Goal: Information Seeking & Learning: Learn about a topic

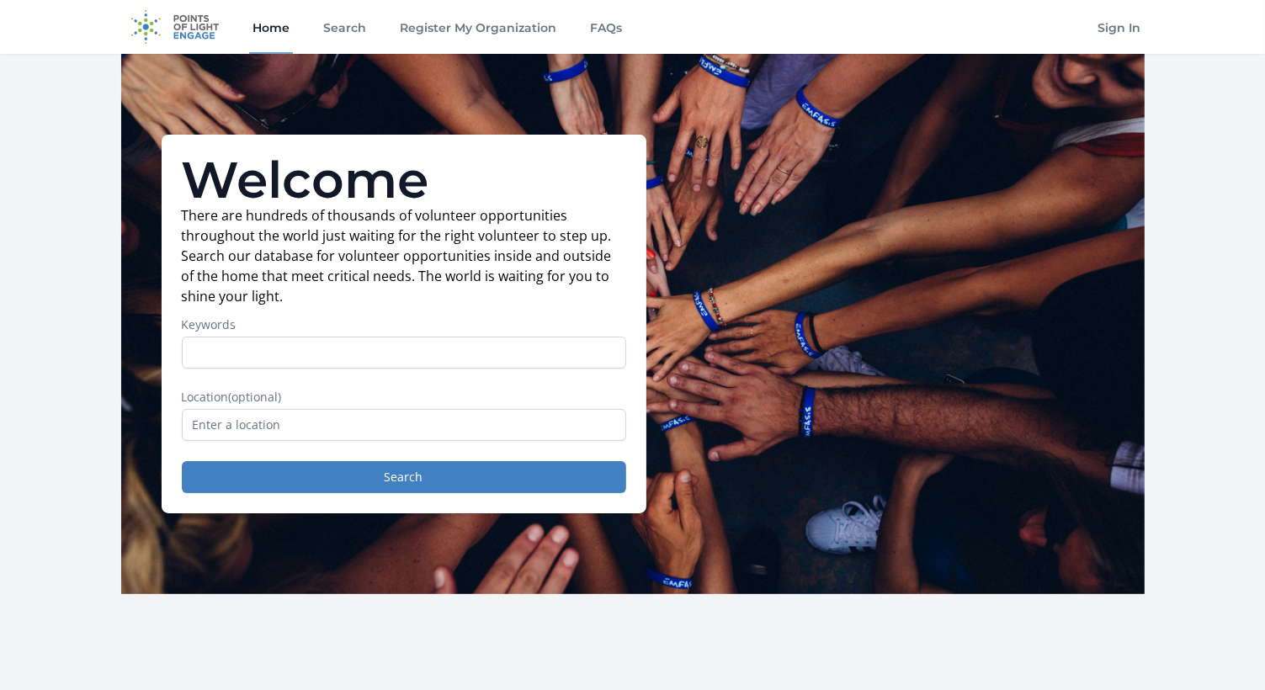
click at [215, 354] on input "Keywords" at bounding box center [404, 353] width 444 height 32
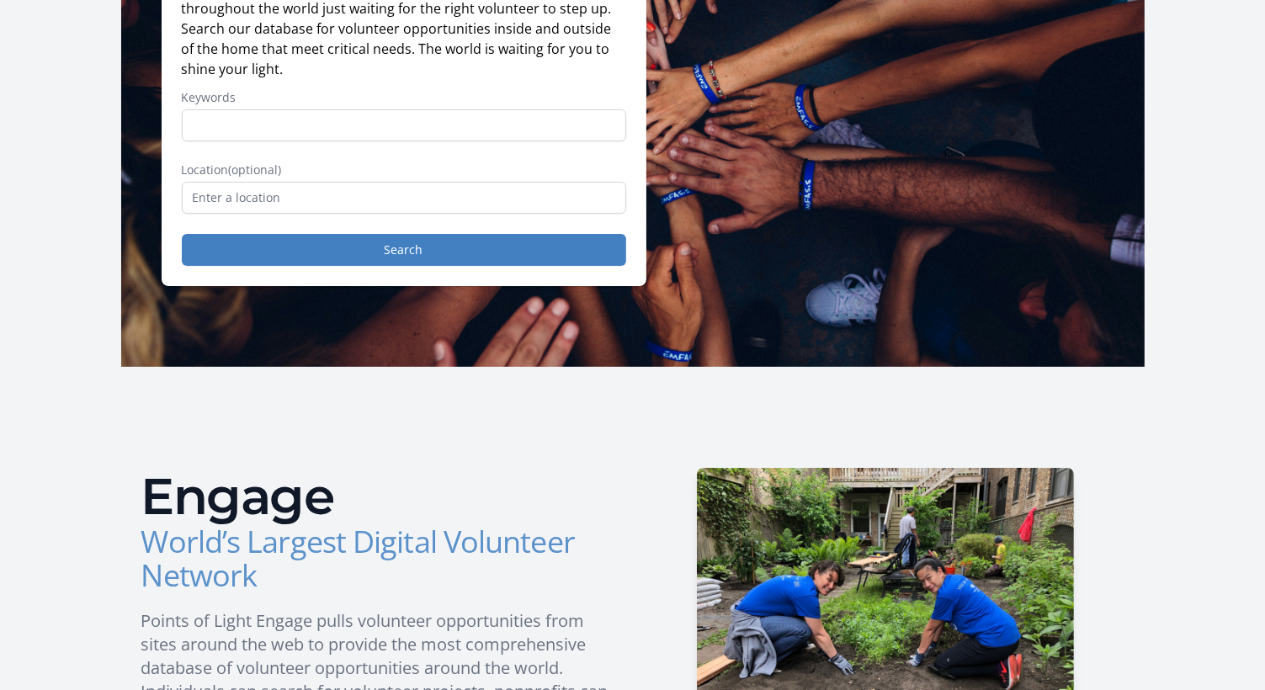
scroll to position [179, 0]
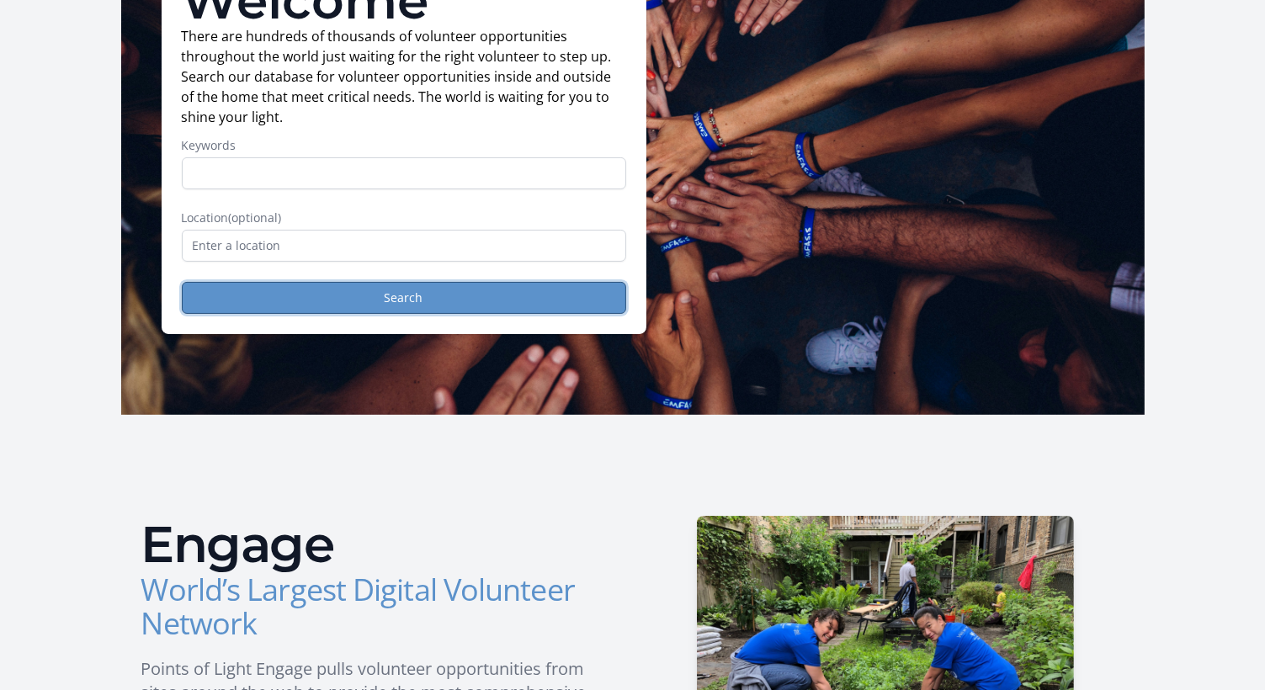
click at [221, 310] on button "Search" at bounding box center [404, 298] width 444 height 32
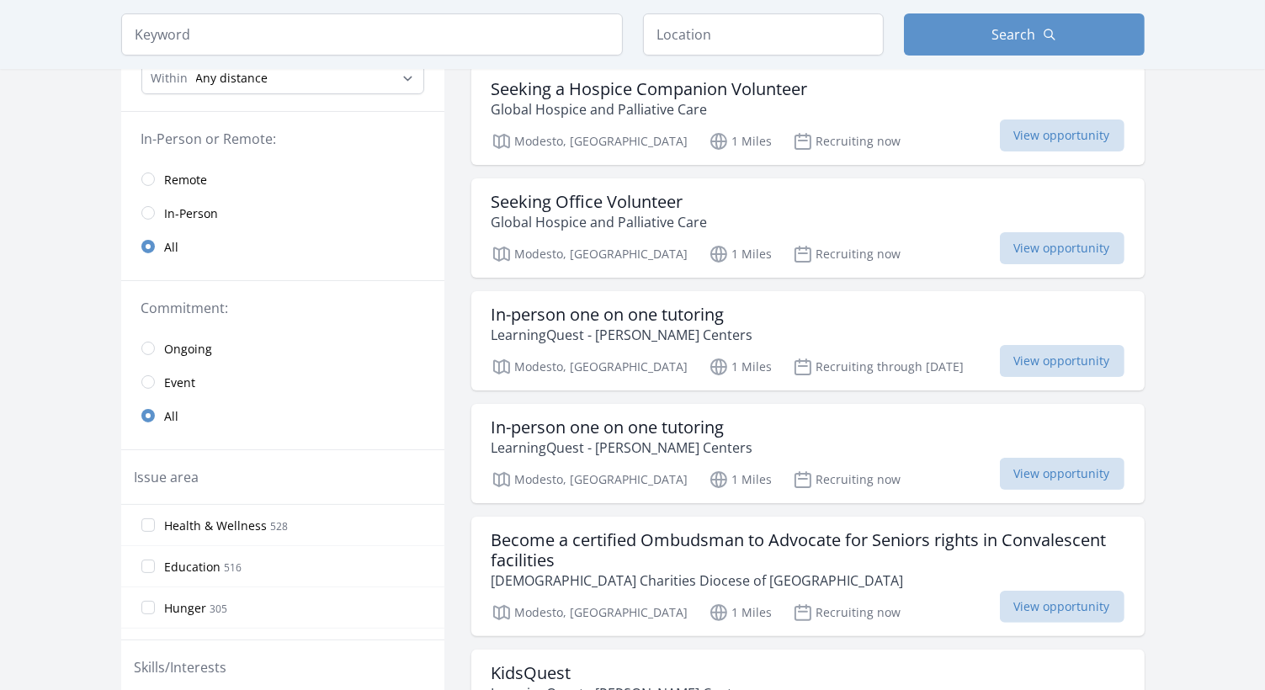
scroll to position [182, 0]
click at [151, 205] on input "radio" at bounding box center [147, 211] width 13 height 13
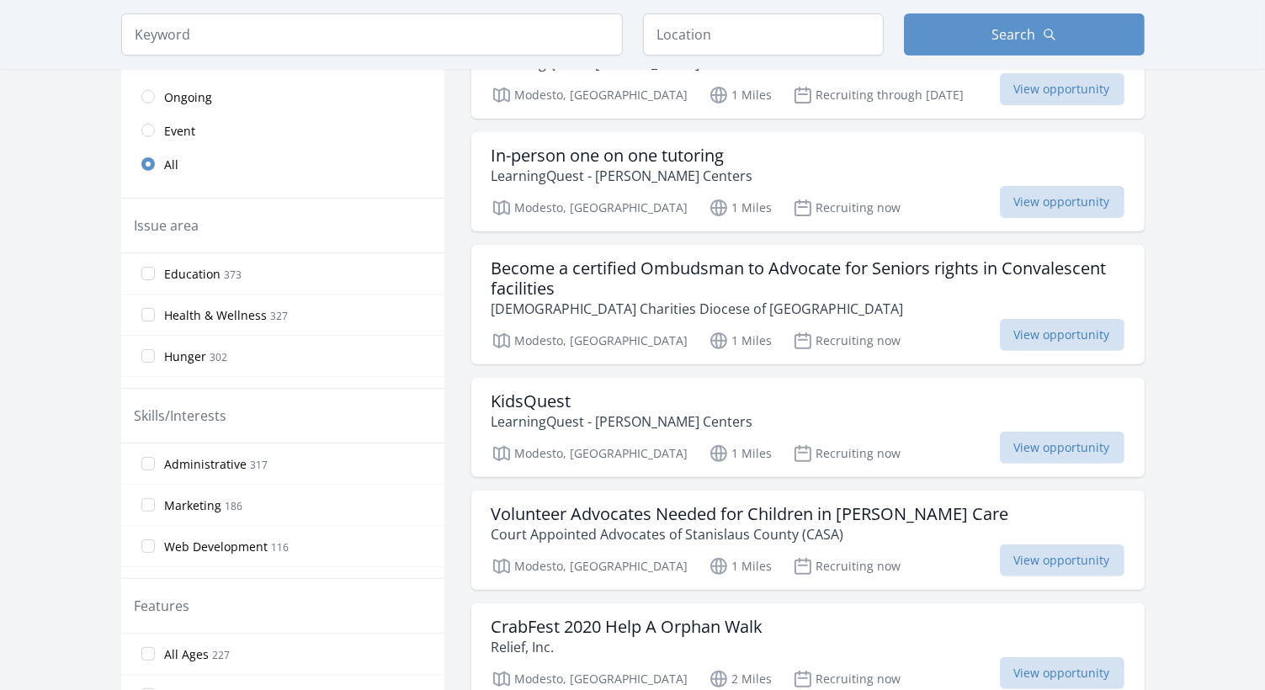
scroll to position [454, 0]
click at [149, 311] on input "Health & Wellness 327" at bounding box center [147, 313] width 13 height 13
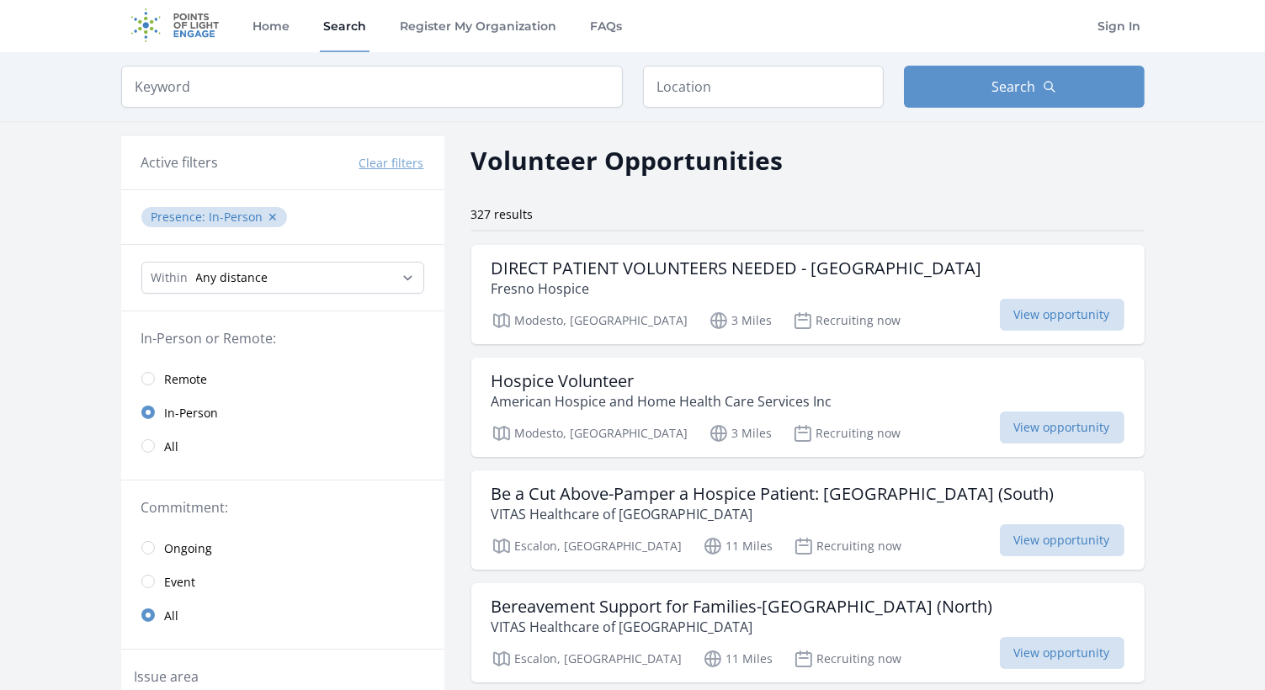
scroll to position [0, 0]
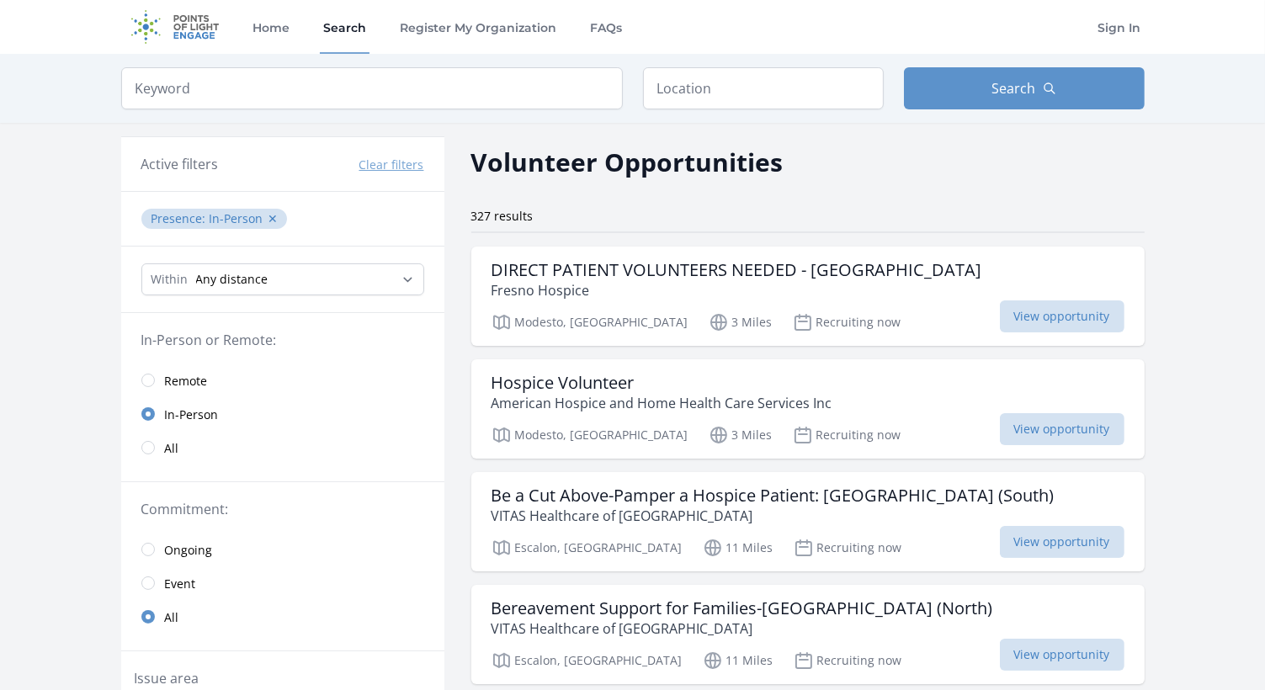
click at [784, 82] on input "text" at bounding box center [763, 88] width 241 height 42
type input "[GEOGRAPHIC_DATA], [GEOGRAPHIC_DATA]"
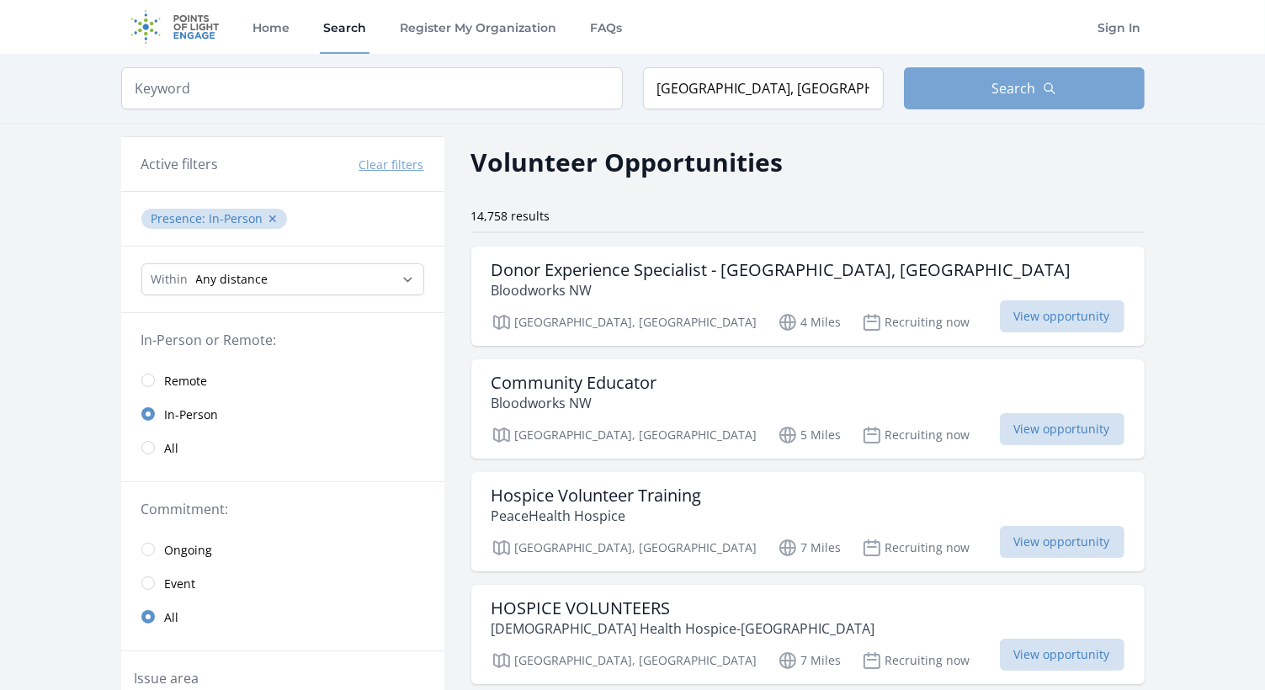
click at [1073, 89] on button "Search" at bounding box center [1024, 88] width 241 height 42
